Goal: Task Accomplishment & Management: Use online tool/utility

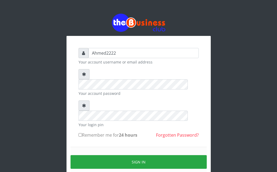
click at [80, 133] on input "Remember me for 24 hours" at bounding box center [80, 134] width 3 height 3
checkbox input "true"
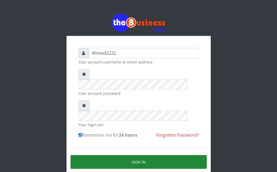
click at [98, 155] on button "Sign in" at bounding box center [139, 162] width 136 height 14
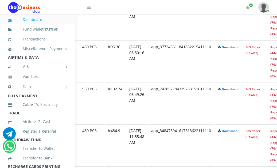
scroll to position [340, 120]
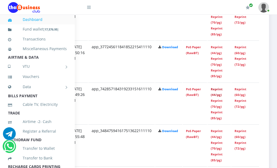
click at [218, 91] on link "Reprint (44/pg)" at bounding box center [217, 92] width 12 height 10
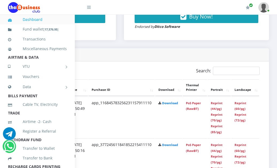
scroll to position [242, 120]
click at [217, 105] on link "Reprint (44/pg)" at bounding box center [217, 106] width 12 height 10
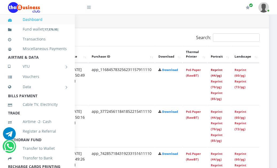
scroll to position [272, 120]
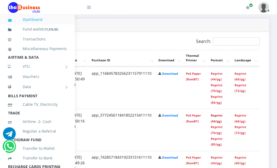
click at [216, 117] on link "Reprint (44/pg)" at bounding box center [217, 118] width 12 height 10
